Goal: Task Accomplishment & Management: Complete application form

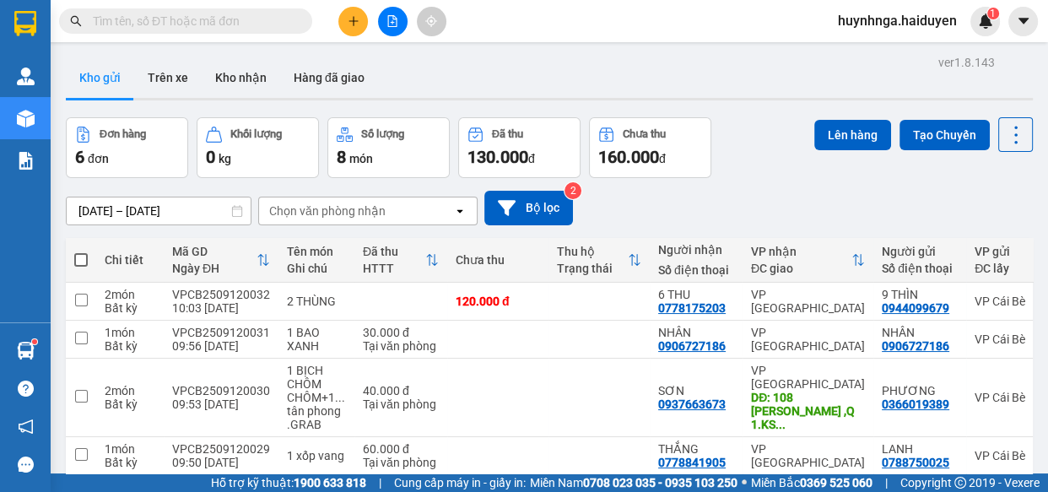
click at [256, 22] on input "text" at bounding box center [192, 21] width 199 height 19
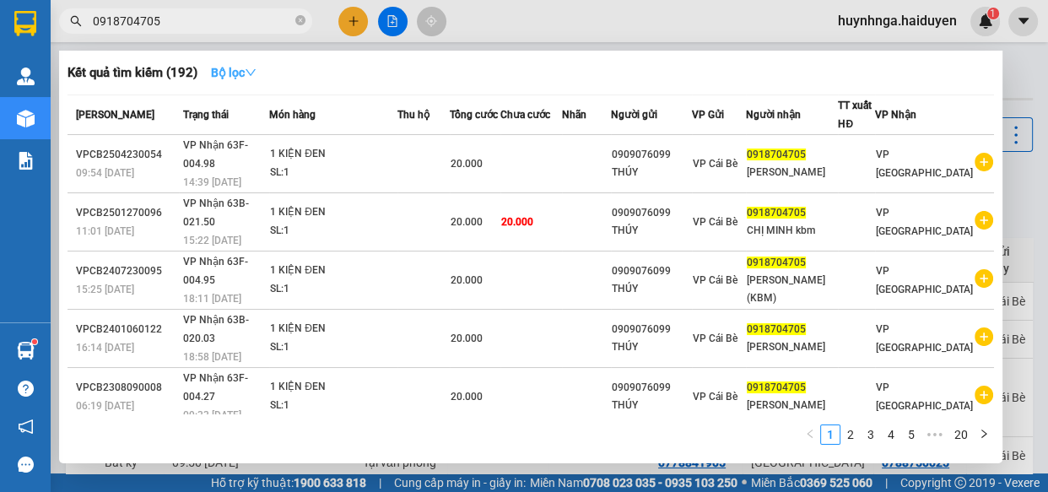
type input "0918704705"
click at [252, 71] on icon "down" at bounding box center [250, 72] width 10 height 7
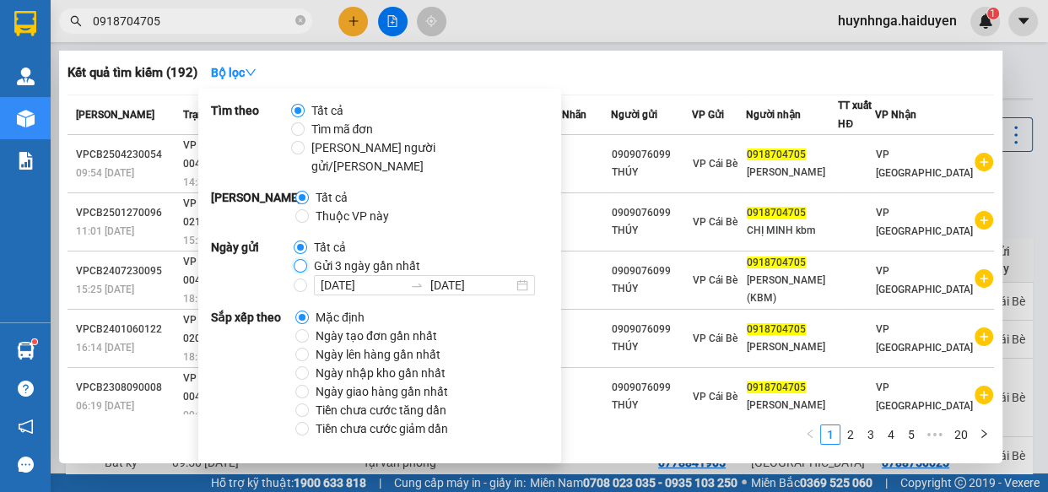
click at [298, 259] on input "Gửi 3 ngày gần nhất" at bounding box center [300, 265] width 13 height 13
radio input "true"
radio input "false"
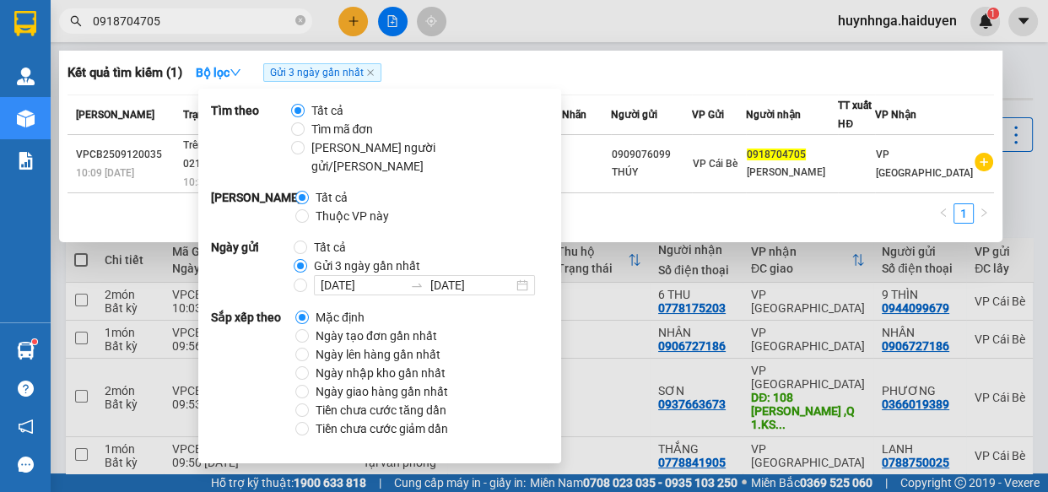
click at [610, 74] on div "Kết quả tìm kiếm ( 1 ) Bộ lọc Gửi 3 ngày gần nhất" at bounding box center [530, 72] width 926 height 27
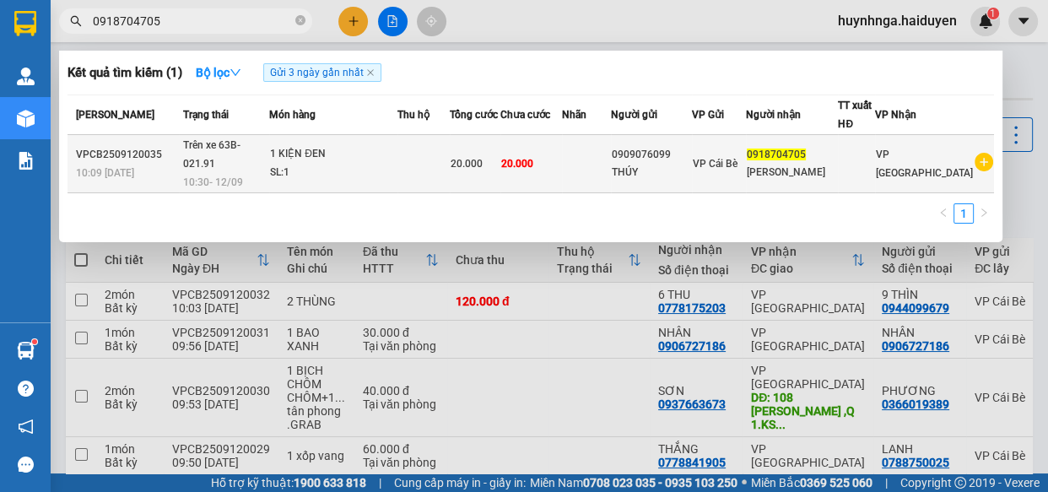
click at [396, 164] on div "SL: 1" at bounding box center [333, 173] width 127 height 19
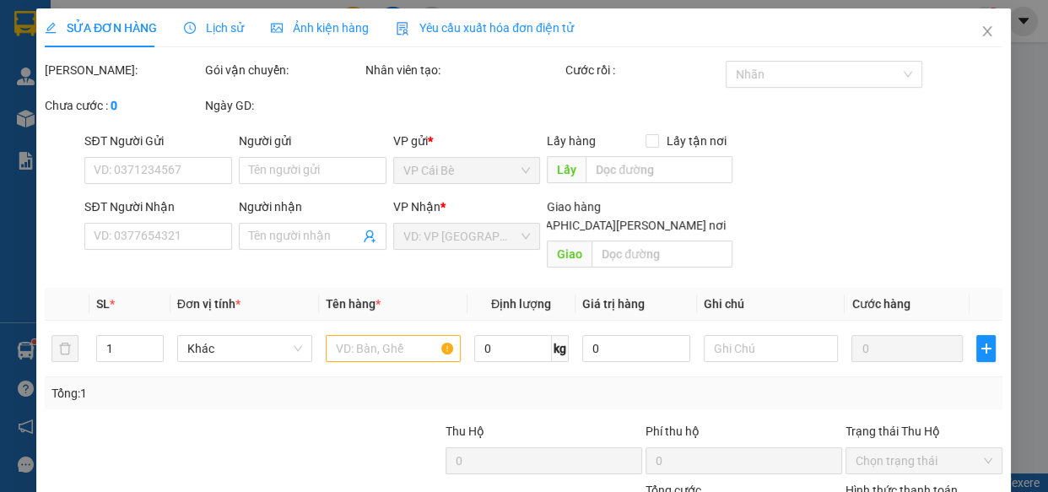
type input "0909076099"
type input "THÚY"
type input "0918704705"
type input "[PERSON_NAME]"
type input "20.000"
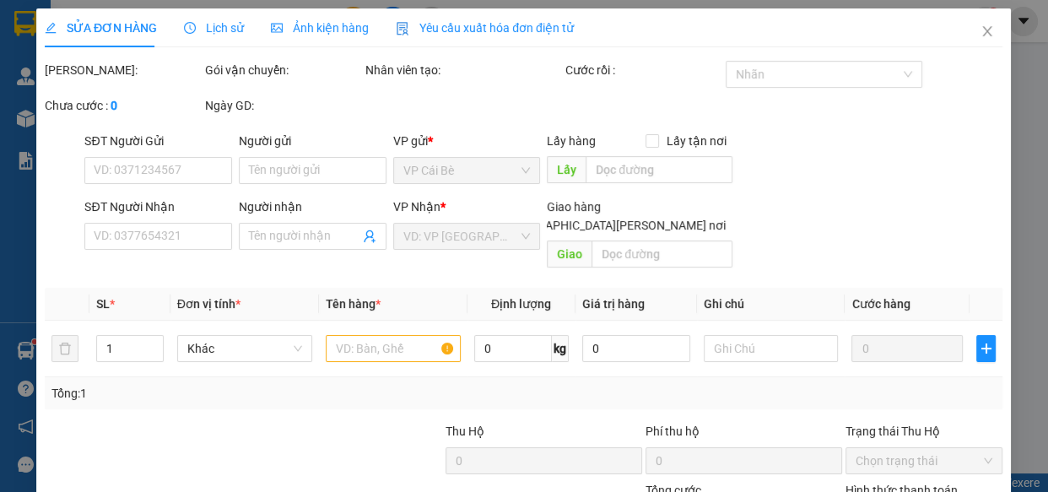
type input "20.000"
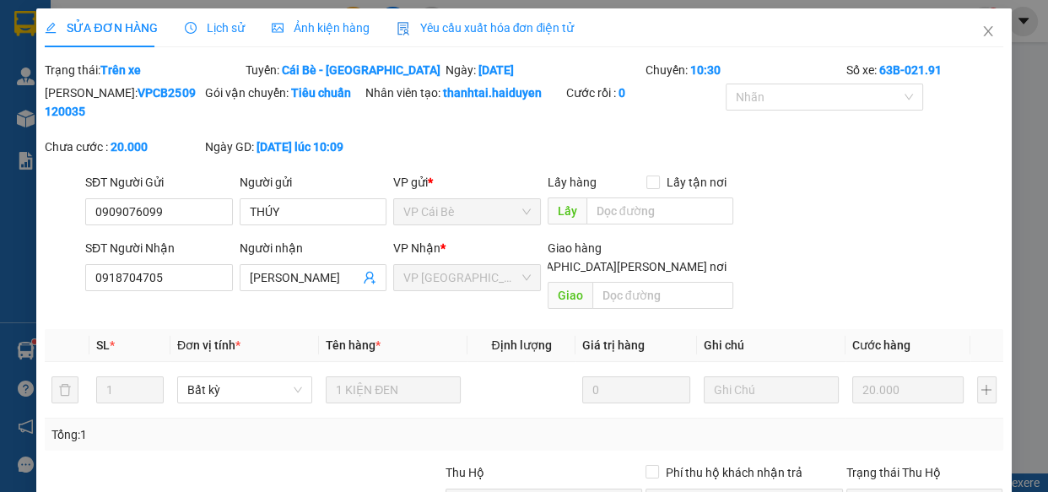
click at [219, 24] on span "Lịch sử" at bounding box center [215, 27] width 60 height 13
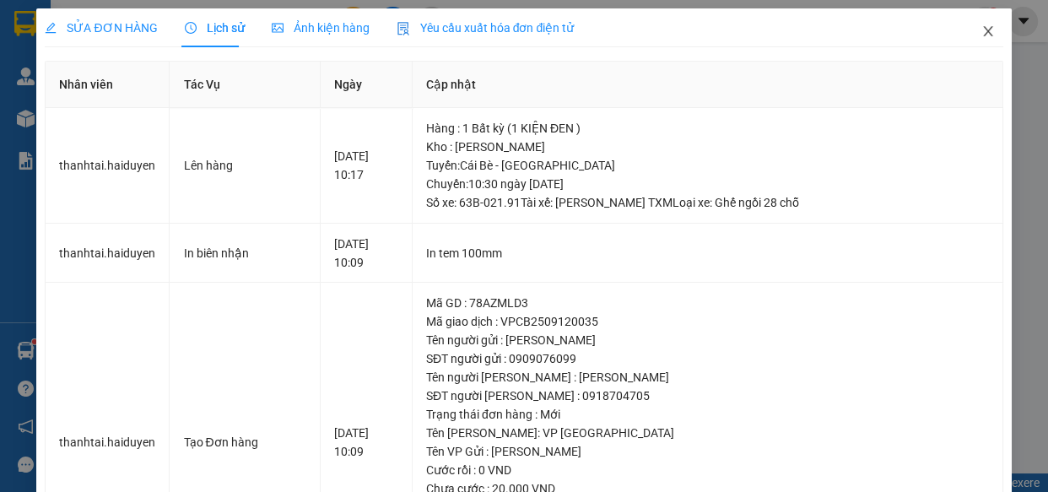
click at [983, 30] on span "Close" at bounding box center [987, 31] width 47 height 47
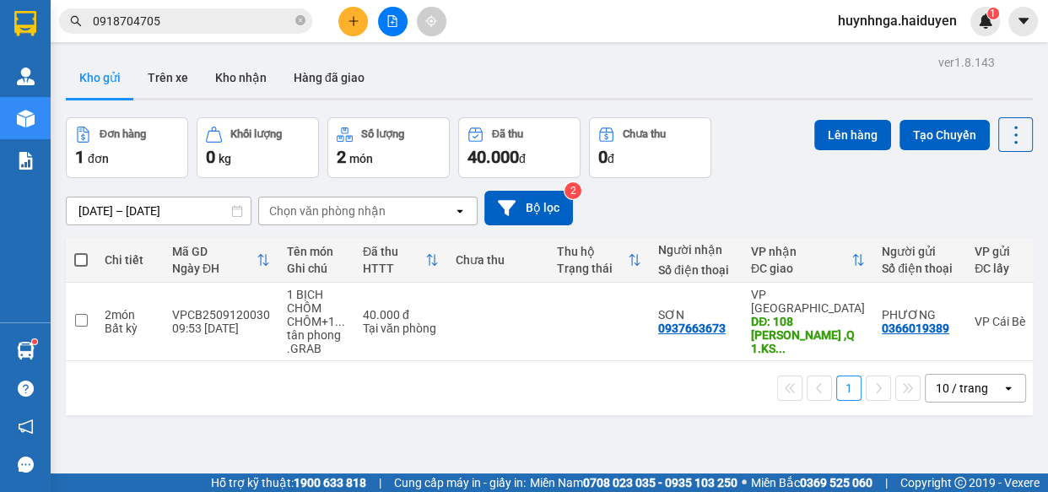
scroll to position [76, 0]
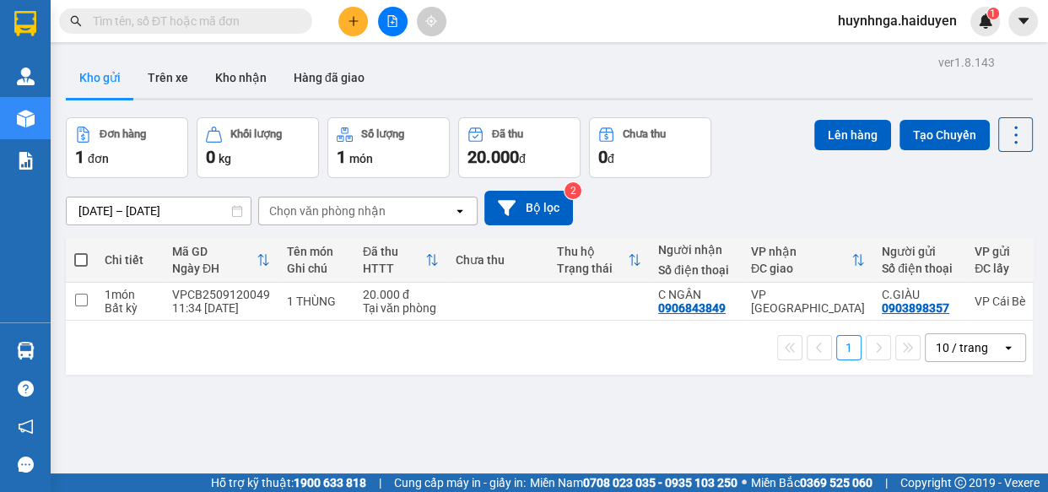
click at [235, 24] on input "text" at bounding box center [192, 21] width 199 height 19
type input "d"
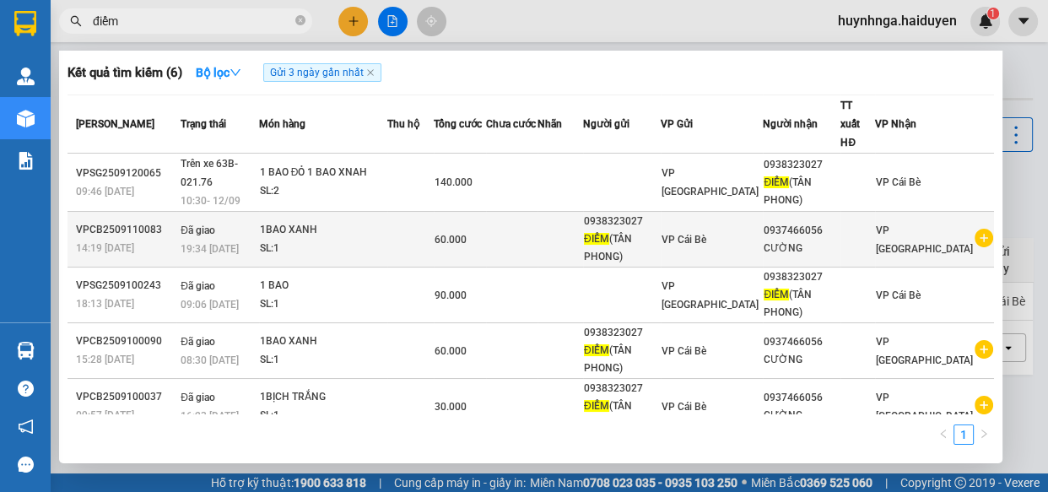
type input "điểm"
click at [583, 219] on td at bounding box center [560, 240] width 46 height 56
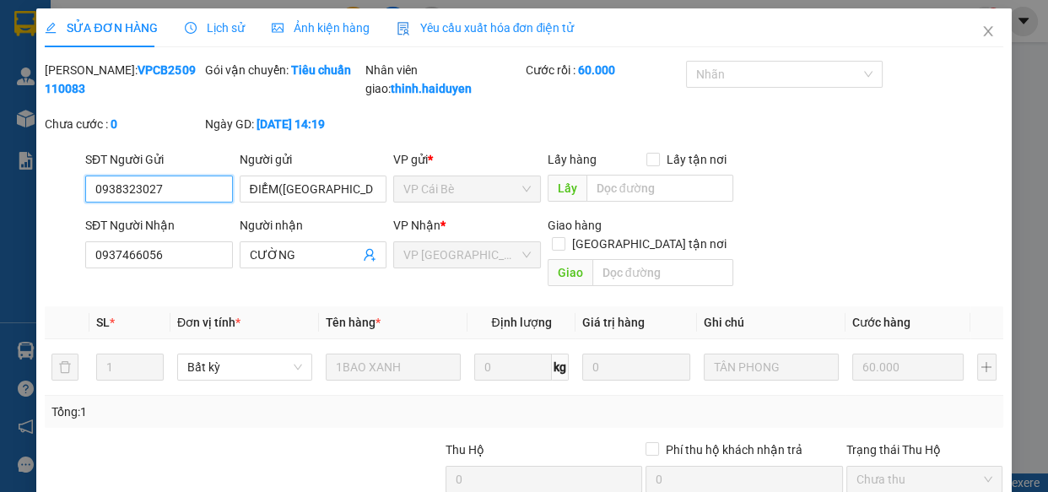
type input "0938323027"
type input "ĐIỂM([GEOGRAPHIC_DATA])"
type input "0937466056"
type input "CƯỜNG"
type input "60.000"
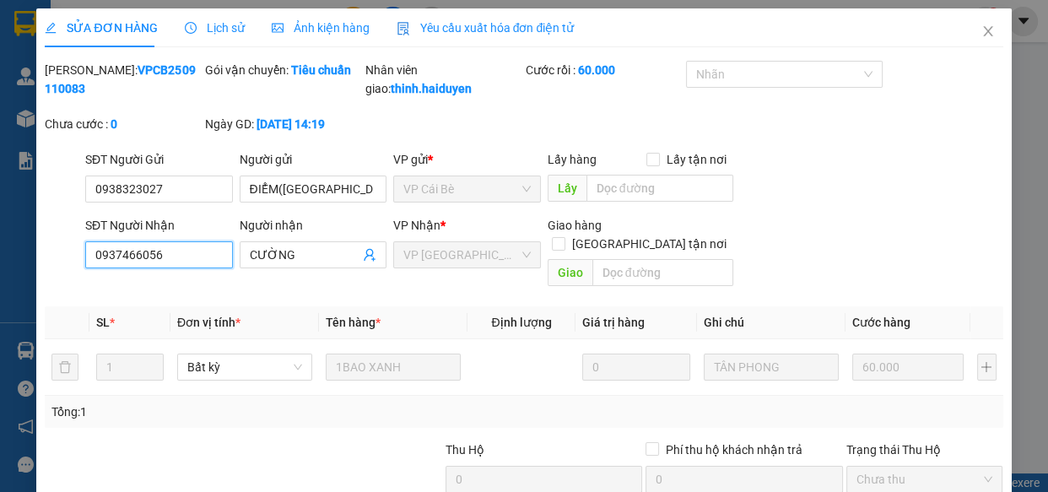
drag, startPoint x: 186, startPoint y: 270, endPoint x: 8, endPoint y: 267, distance: 177.2
click at [9, 267] on div "SỬA ĐƠN HÀNG Lịch sử Ảnh kiện hàng Yêu cầu xuất hóa đơn điện tử Total Paid Fee …" at bounding box center [524, 246] width 1048 height 492
click at [981, 37] on icon "close" at bounding box center [987, 30] width 13 height 13
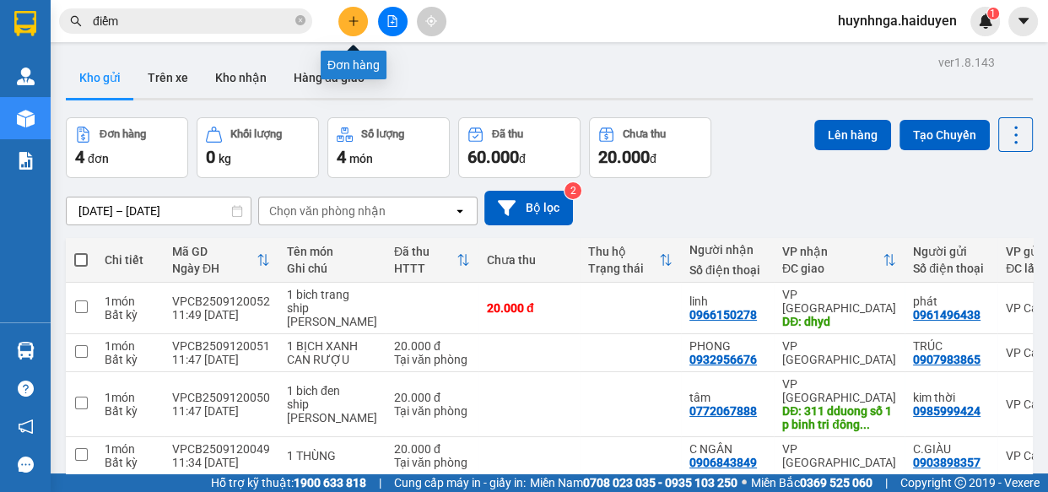
click at [348, 24] on icon "plus" at bounding box center [354, 21] width 12 height 12
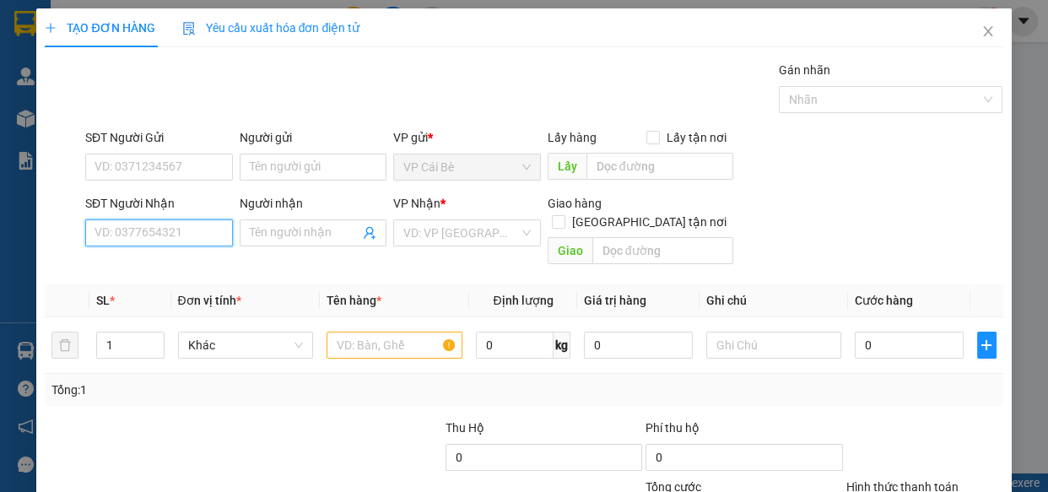
click at [141, 236] on input "SĐT Người Nhận" at bounding box center [159, 232] width 148 height 27
paste input "0937466056"
type input "0937466056"
click at [175, 264] on div "0937466056 - CƯỜNG" at bounding box center [157, 266] width 126 height 19
type input "CƯỜNG"
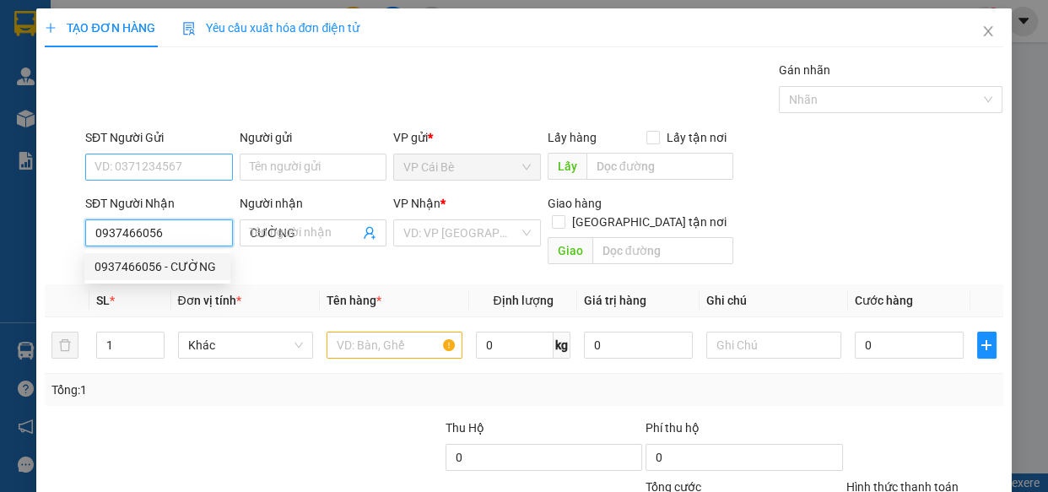
type input "60.000"
type input "0937466056"
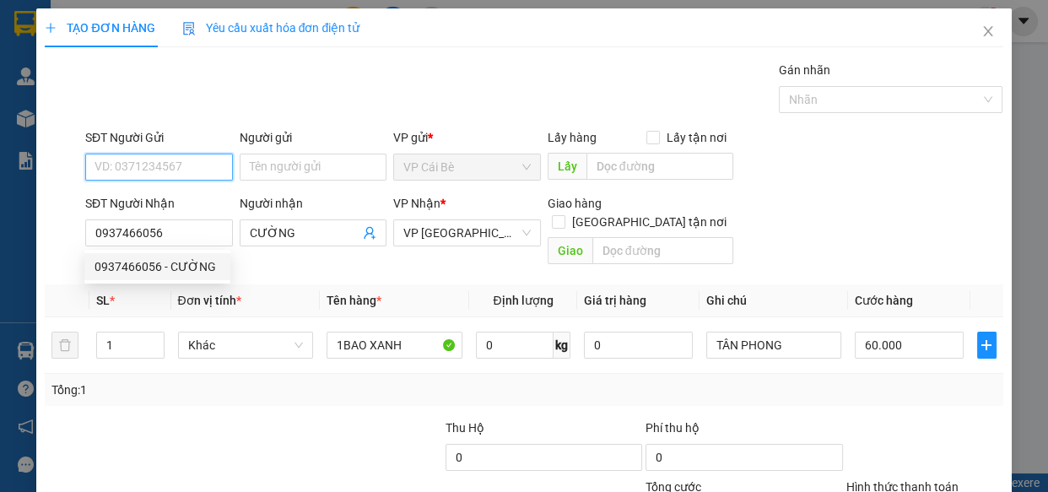
click at [166, 166] on input "SĐT Người Gửi" at bounding box center [159, 167] width 148 height 27
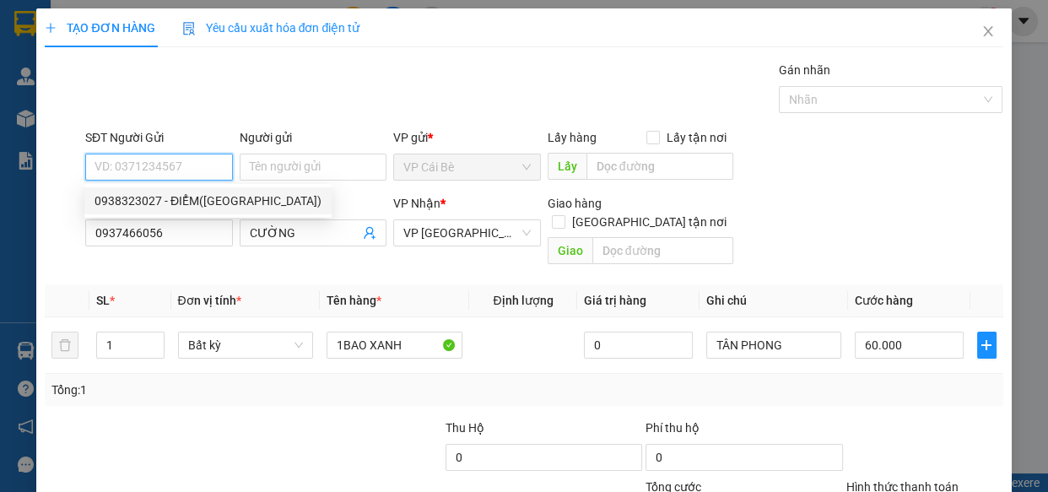
click at [189, 209] on div "0938323027 - ĐIỂM(TÂN PHONG)" at bounding box center [207, 200] width 227 height 19
type input "0938323027"
type input "ĐIỂM([PERSON_NAME])"
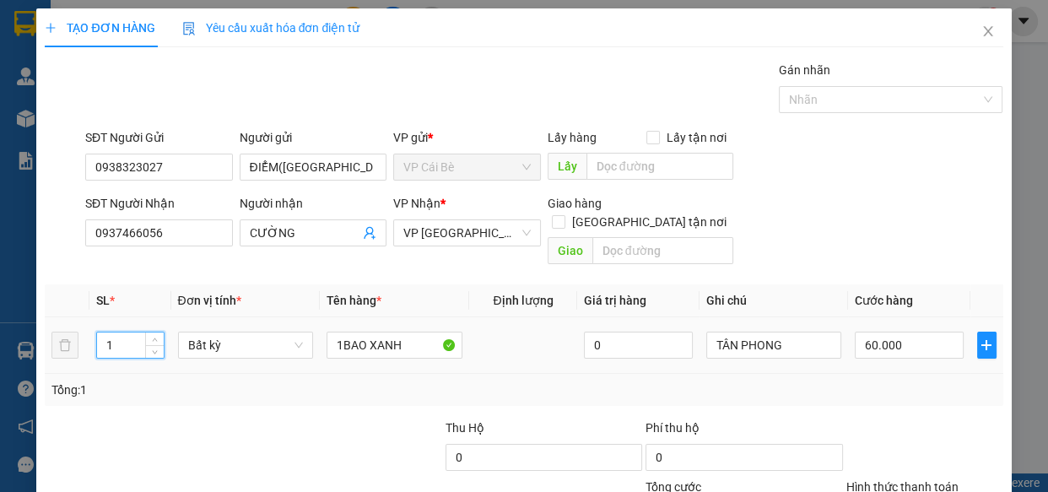
click at [131, 332] on input "1" at bounding box center [130, 344] width 66 height 25
type input "2"
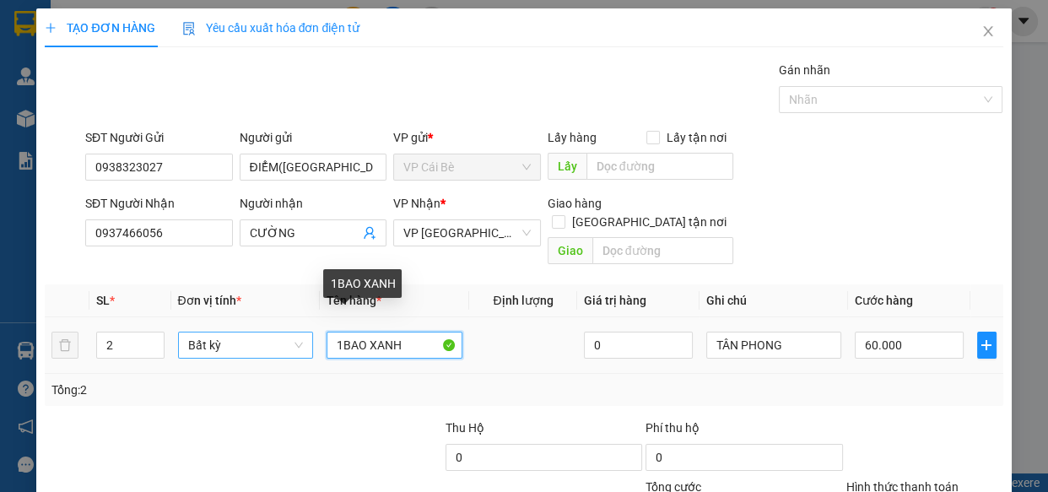
drag, startPoint x: 414, startPoint y: 329, endPoint x: 297, endPoint y: 323, distance: 117.4
click at [296, 324] on tr "2 Bất kỳ 1BAO XANH 0 TÂN PHONG 60.000" at bounding box center [523, 345] width 957 height 57
type input "0"
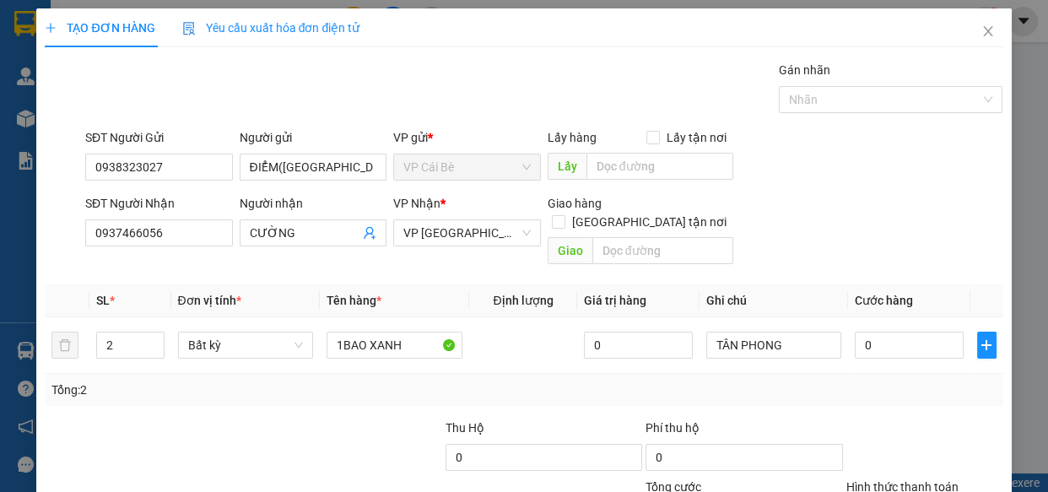
click at [329, 429] on div at bounding box center [344, 447] width 200 height 59
click at [983, 34] on icon "close" at bounding box center [987, 31] width 9 height 10
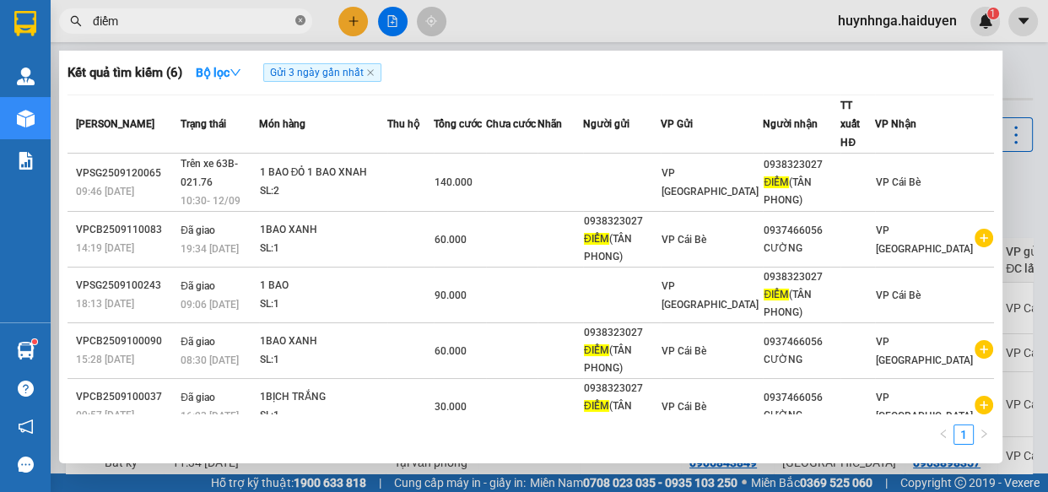
click at [304, 20] on icon "close-circle" at bounding box center [300, 20] width 10 height 10
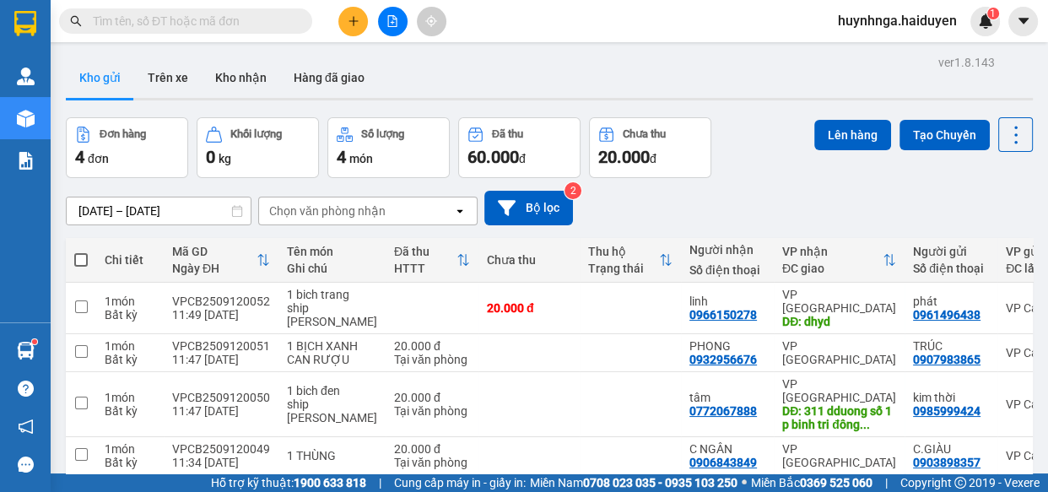
click at [265, 18] on input "text" at bounding box center [192, 21] width 199 height 19
click at [177, 74] on button "Trên xe" at bounding box center [167, 77] width 67 height 40
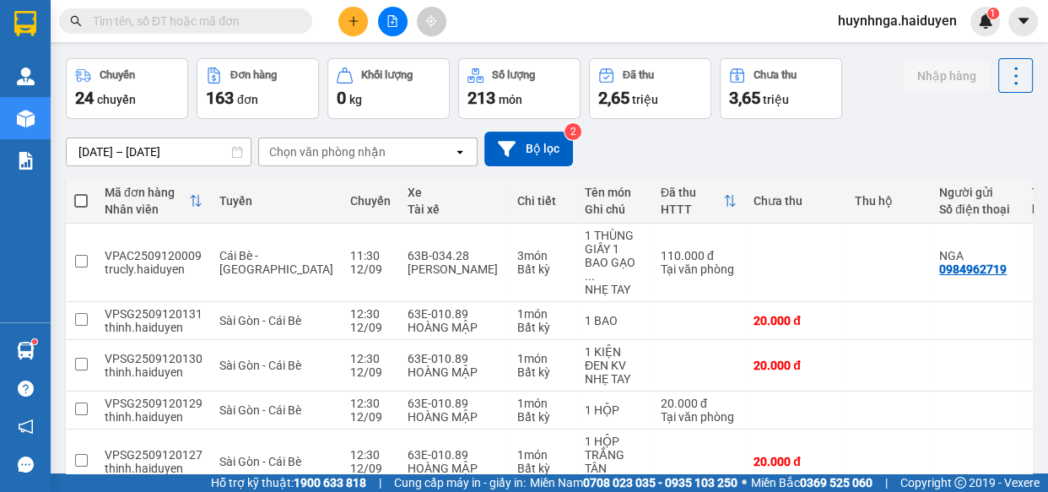
scroll to position [357, 0]
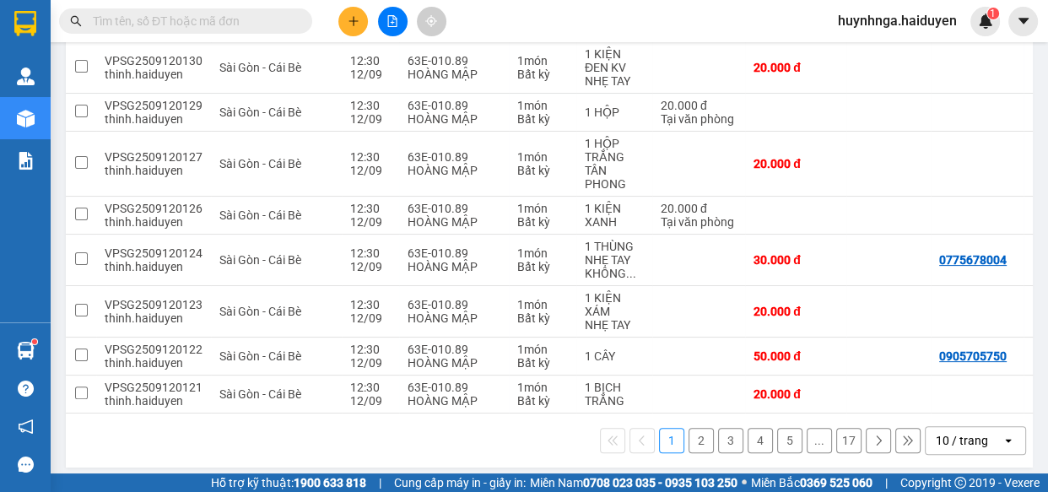
click at [719, 437] on button "3" at bounding box center [730, 440] width 25 height 25
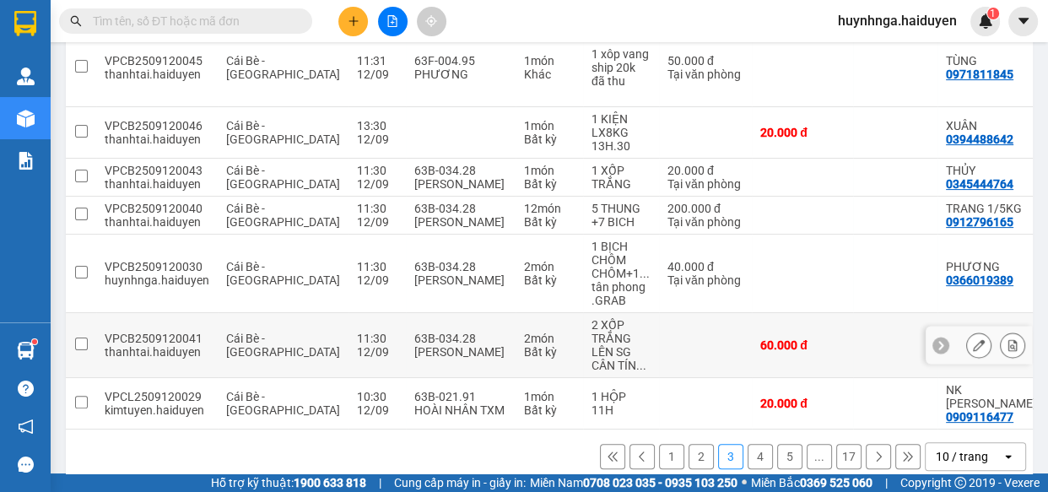
scroll to position [371, 0]
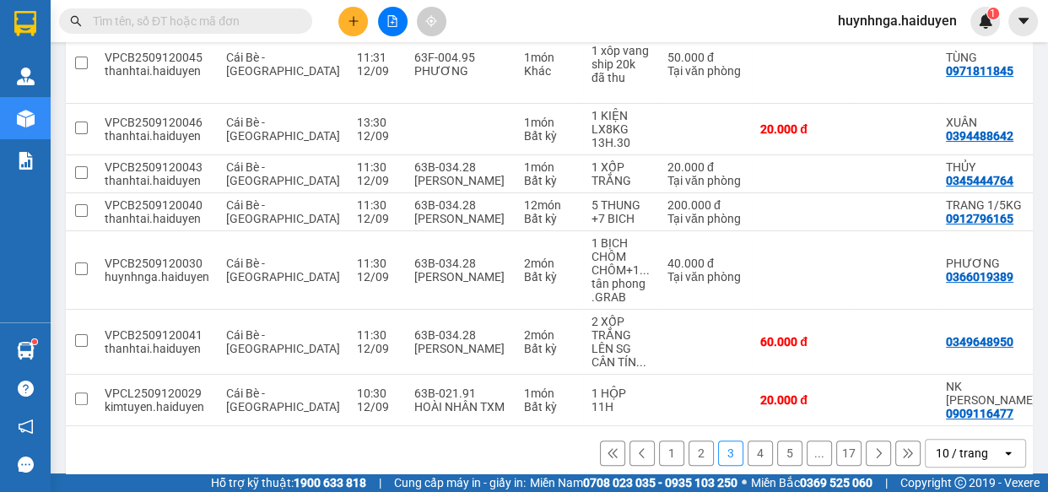
click at [753, 440] on button "4" at bounding box center [759, 452] width 25 height 25
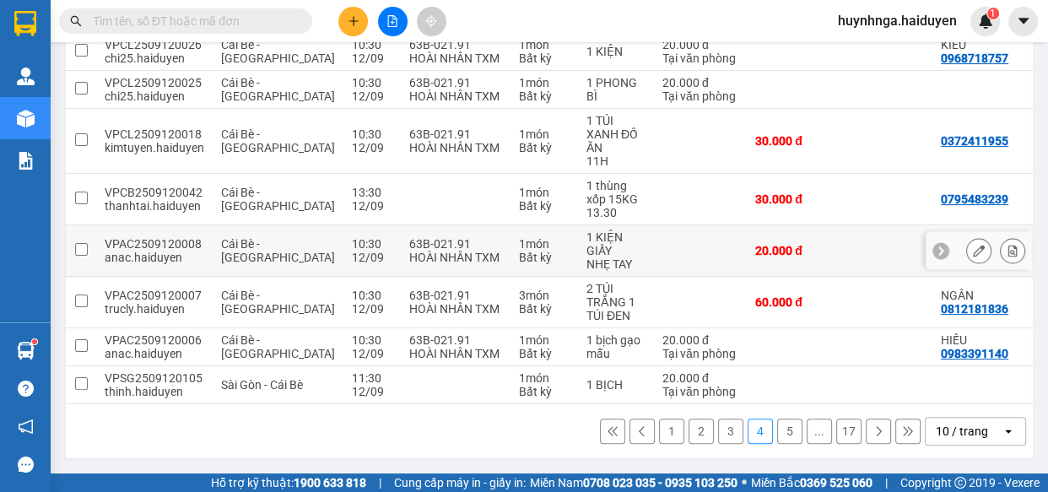
scroll to position [344, 0]
click at [688, 437] on button "2" at bounding box center [700, 430] width 25 height 25
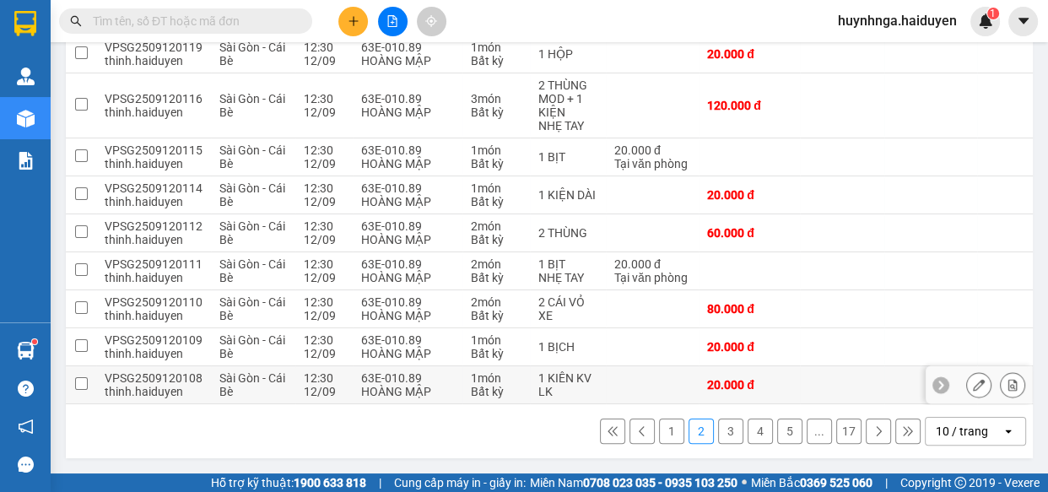
scroll to position [289, 0]
click at [718, 434] on button "3" at bounding box center [730, 430] width 25 height 25
